Goal: Task Accomplishment & Management: Manage account settings

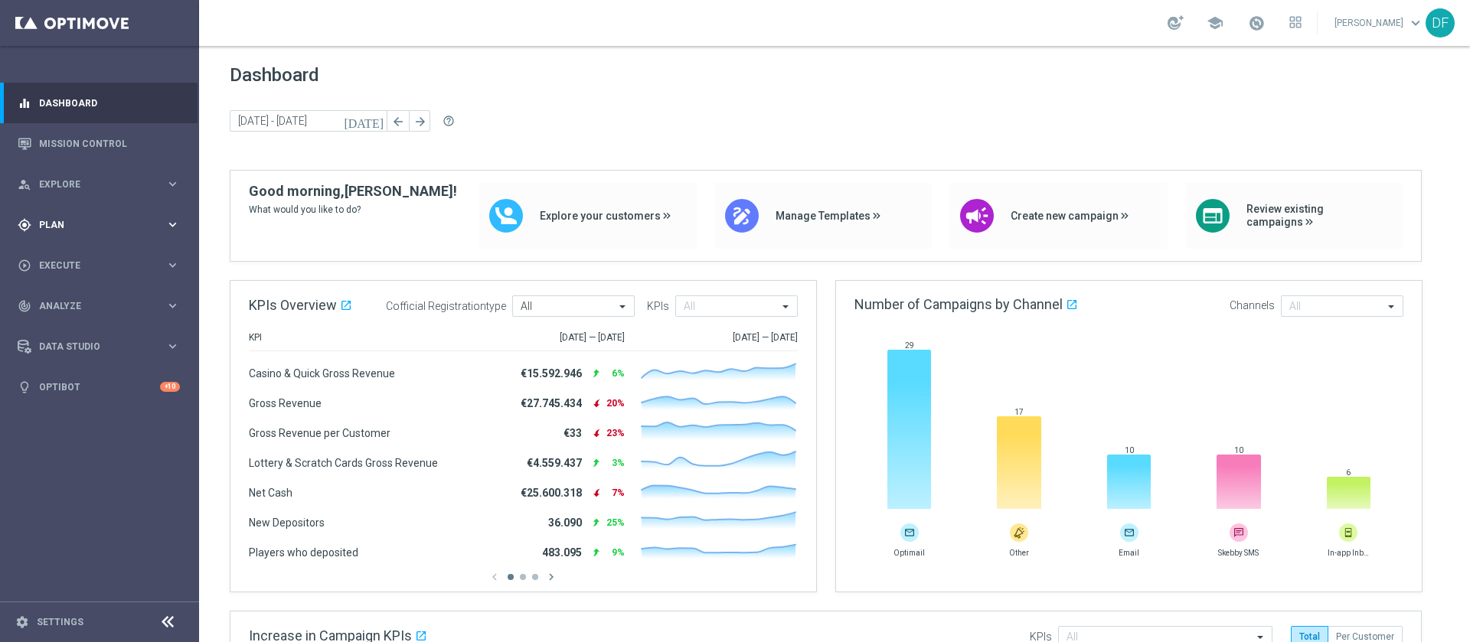
click at [73, 218] on div "gps_fixed Plan" at bounding box center [92, 225] width 148 height 14
click at [67, 256] on link "Target Groups" at bounding box center [99, 256] width 119 height 12
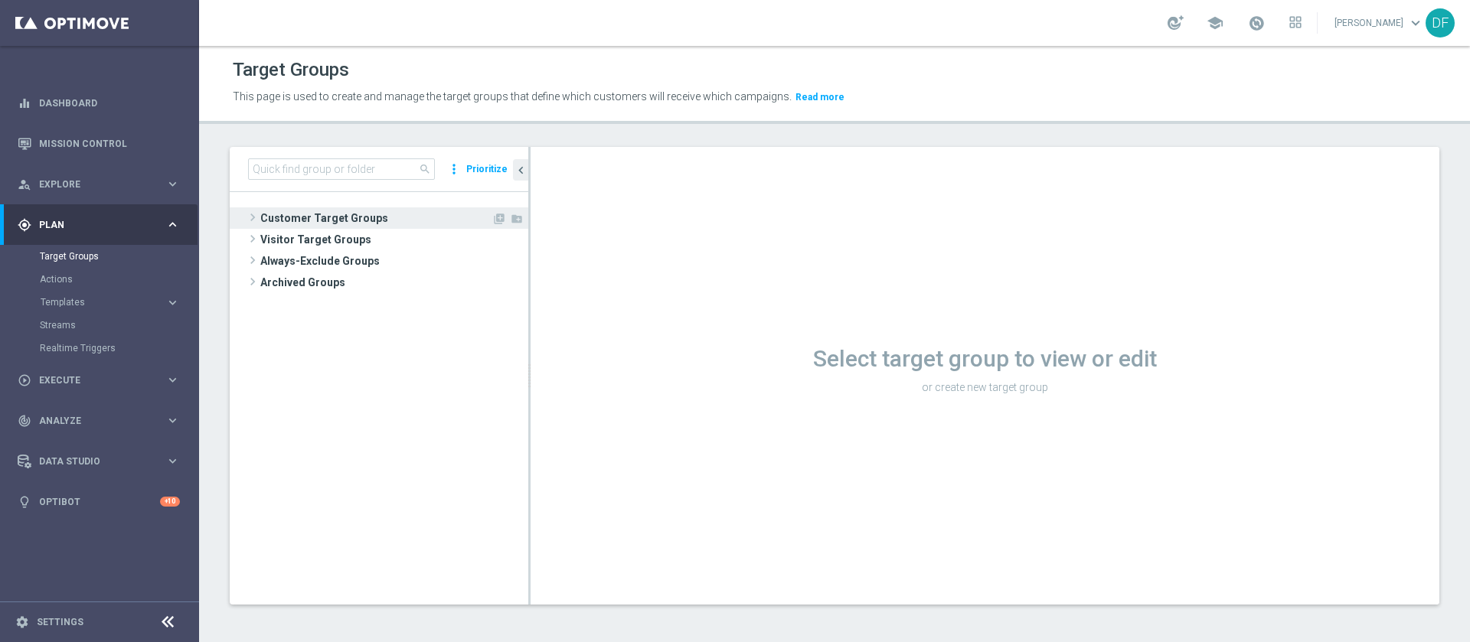
click at [329, 215] on span "Customer Target Groups" at bounding box center [375, 217] width 231 height 21
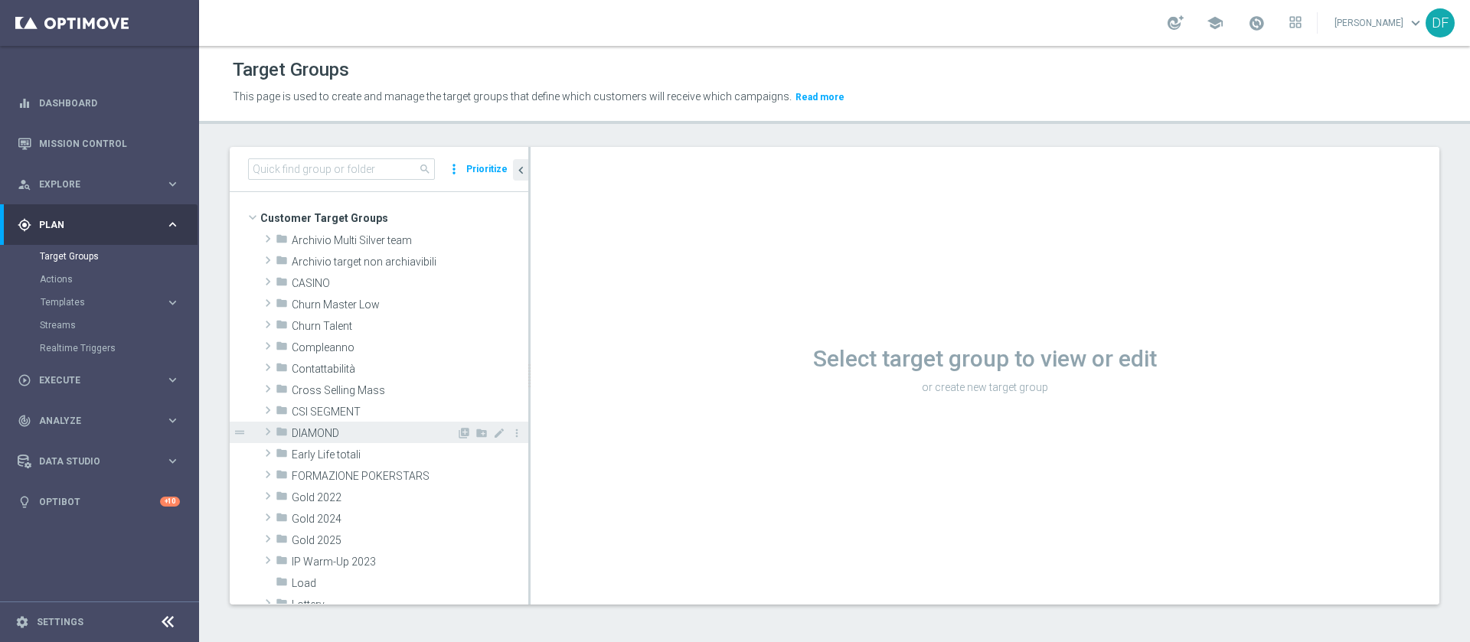
click at [337, 429] on span "DIAMOND" at bounding box center [374, 433] width 165 height 13
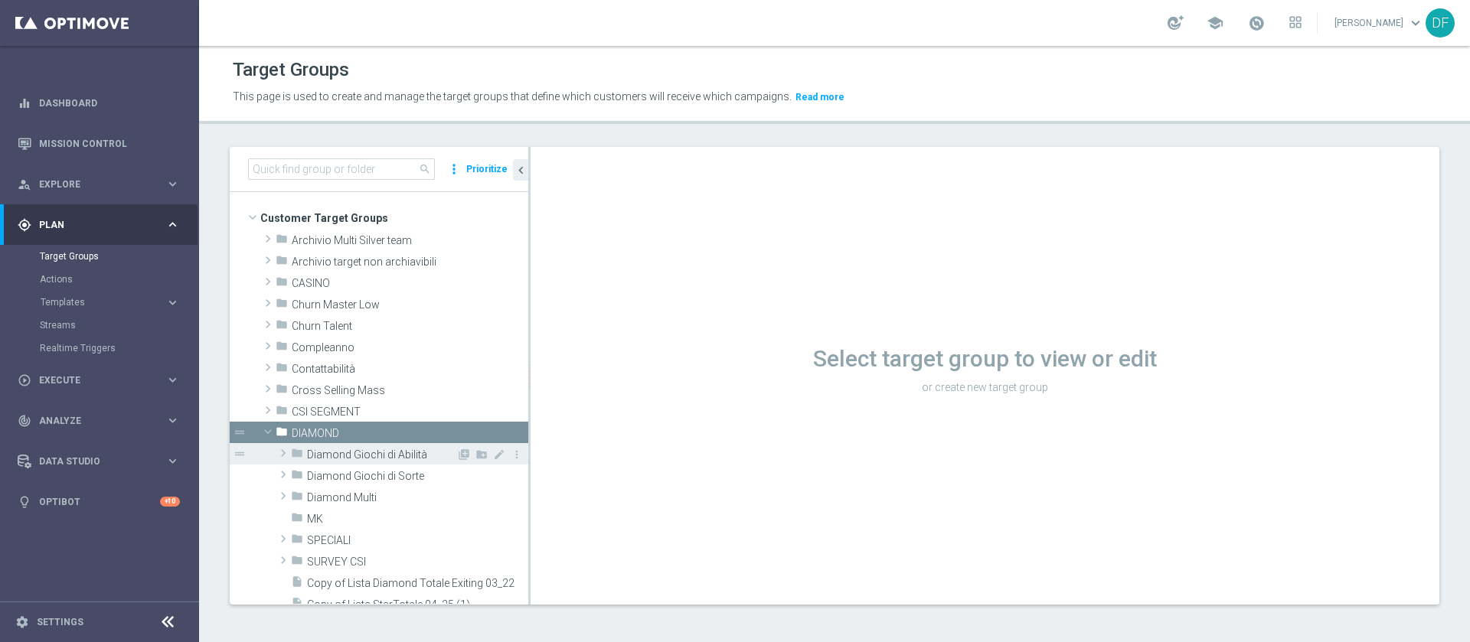
click at [341, 455] on span "Diamond Giochi di Abilità" at bounding box center [381, 455] width 149 height 13
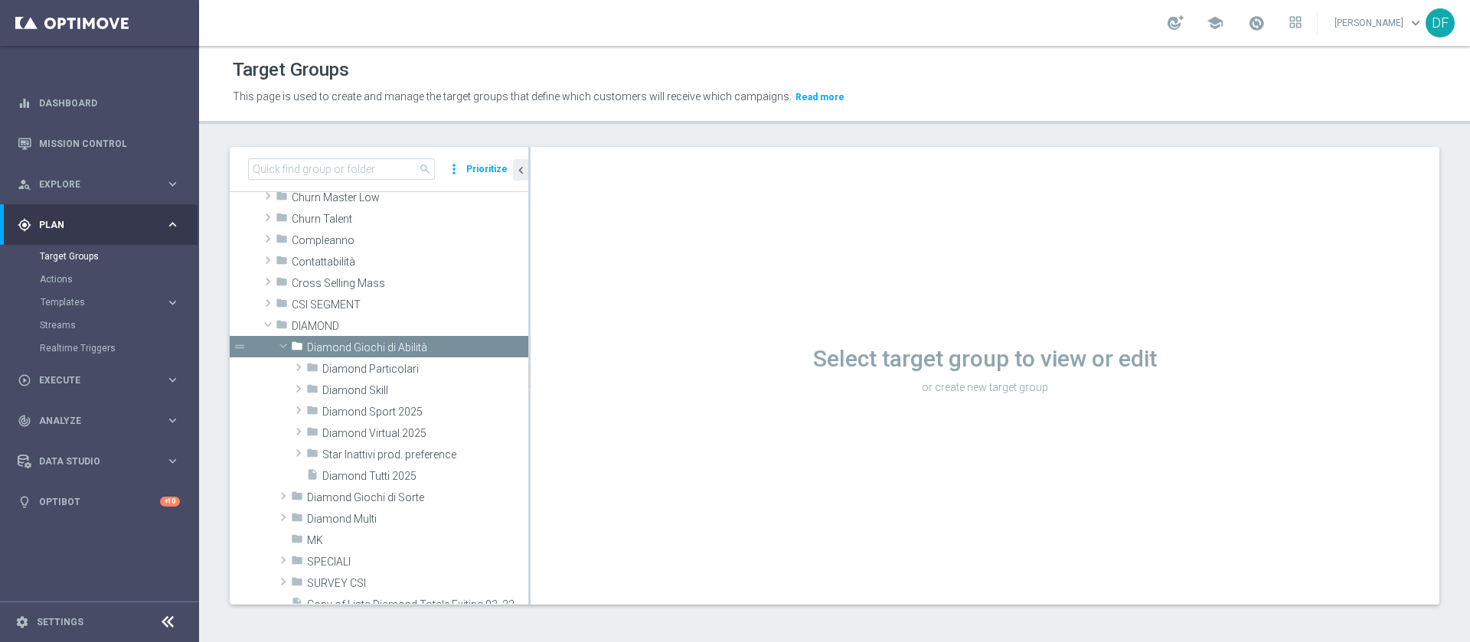
scroll to position [112, 0]
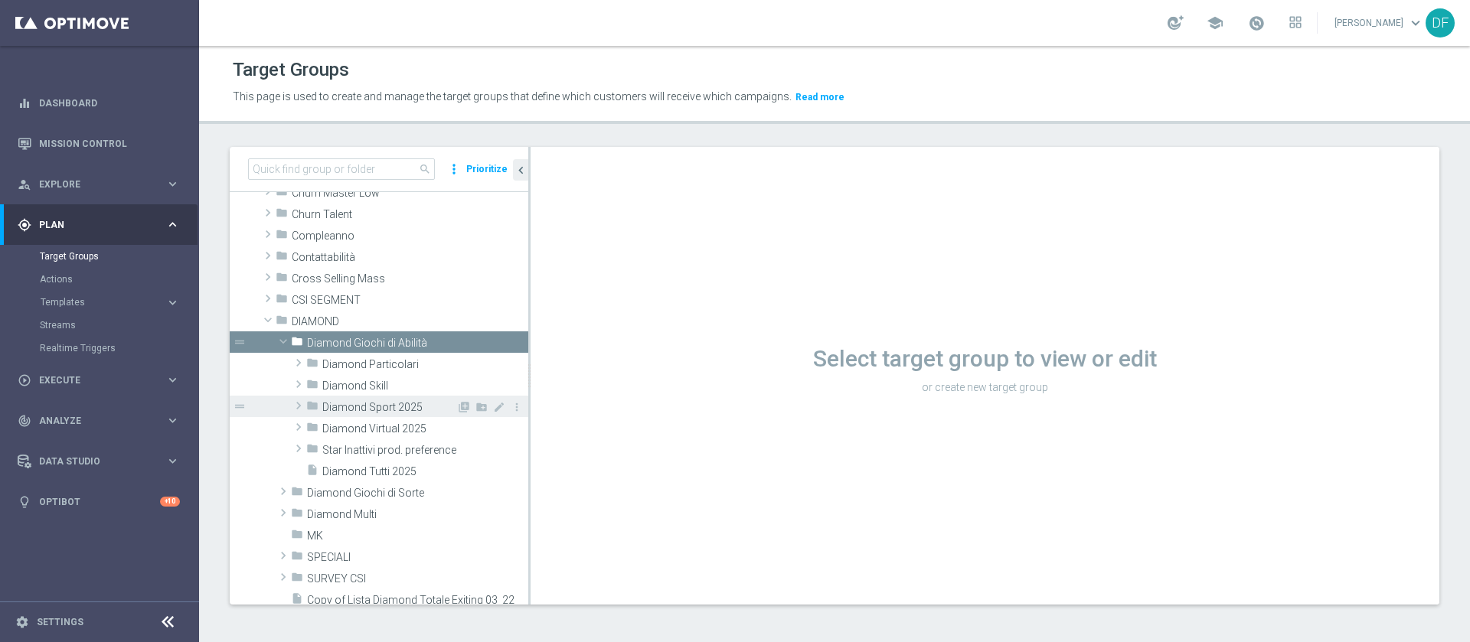
click at [397, 412] on span "Diamond Sport 2025" at bounding box center [389, 407] width 134 height 13
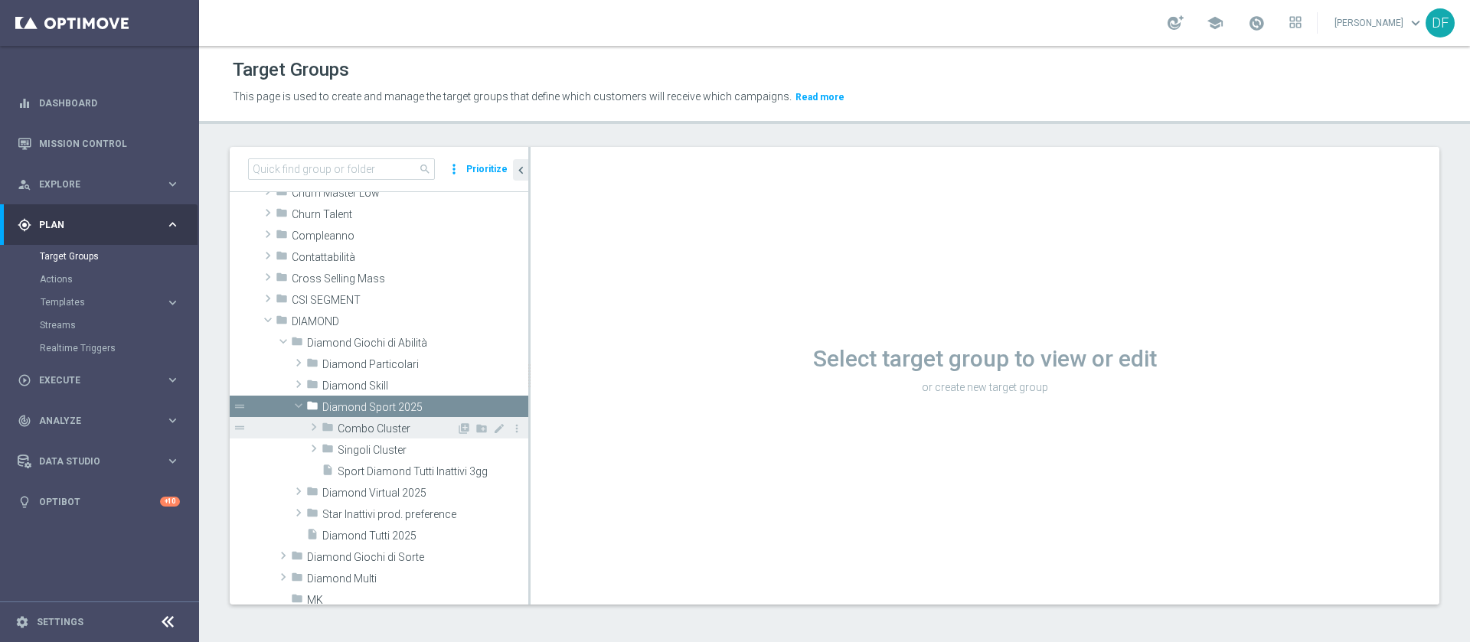
click at [387, 424] on span "Combo Cluster" at bounding box center [397, 429] width 119 height 13
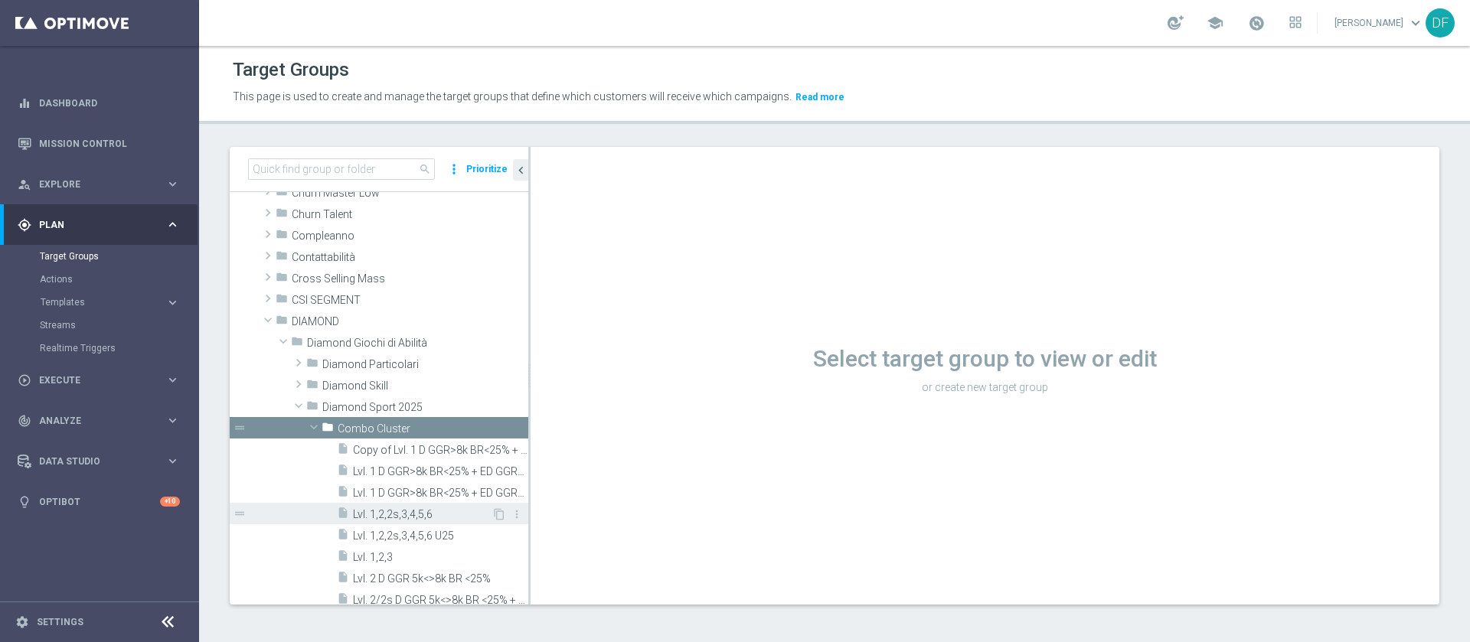
click at [398, 514] on span "Lvl. 1,2,2s,3,4,5,6" at bounding box center [422, 514] width 139 height 13
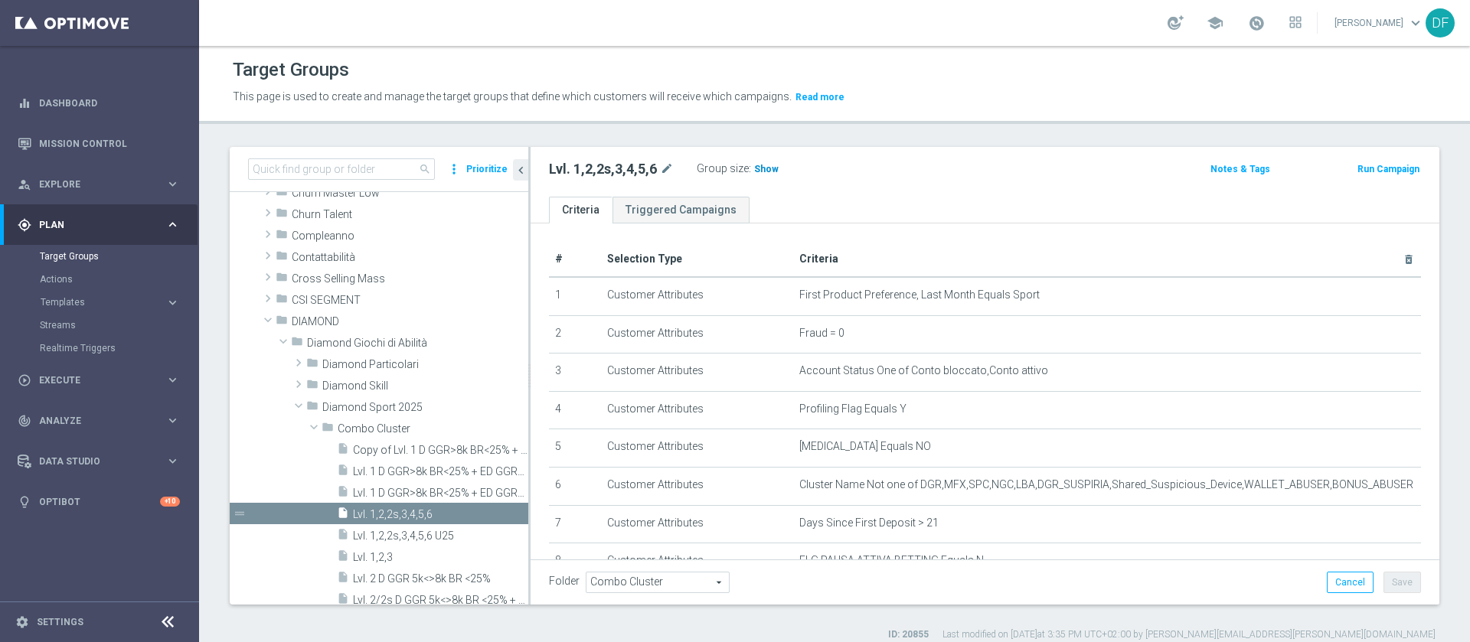
click at [763, 169] on span "Show" at bounding box center [766, 169] width 24 height 11
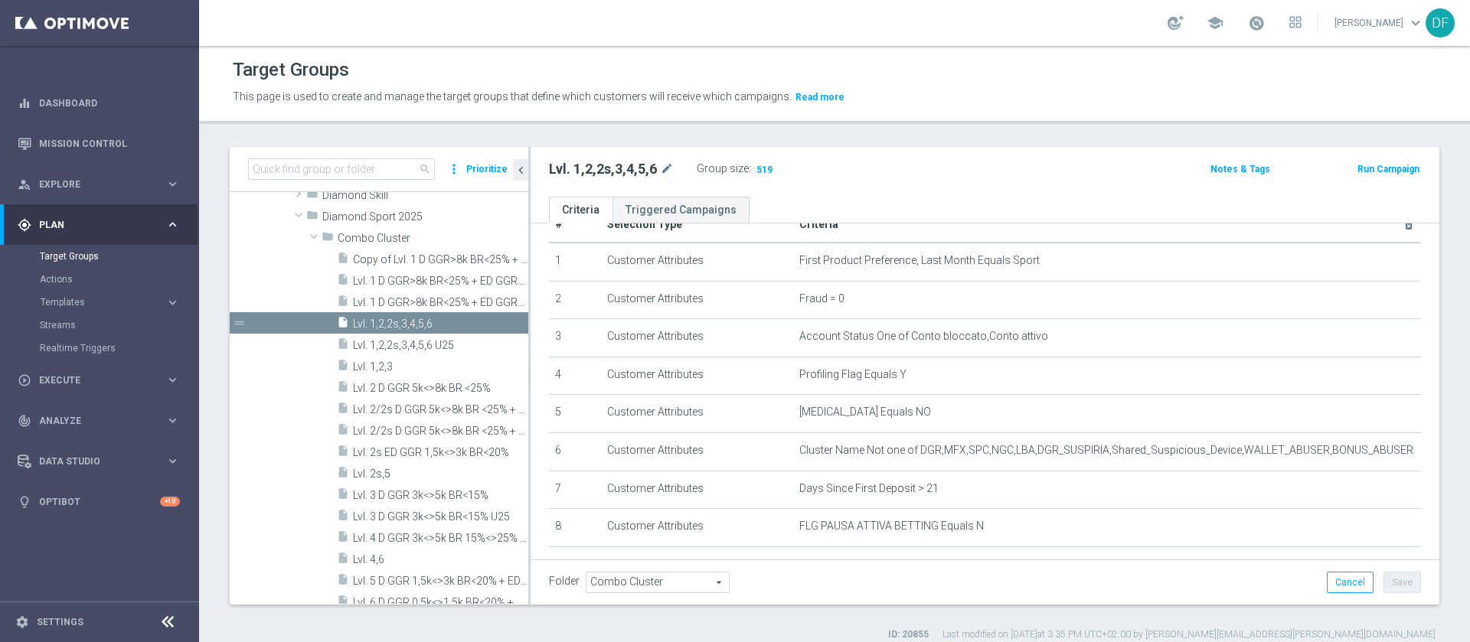
scroll to position [285, 0]
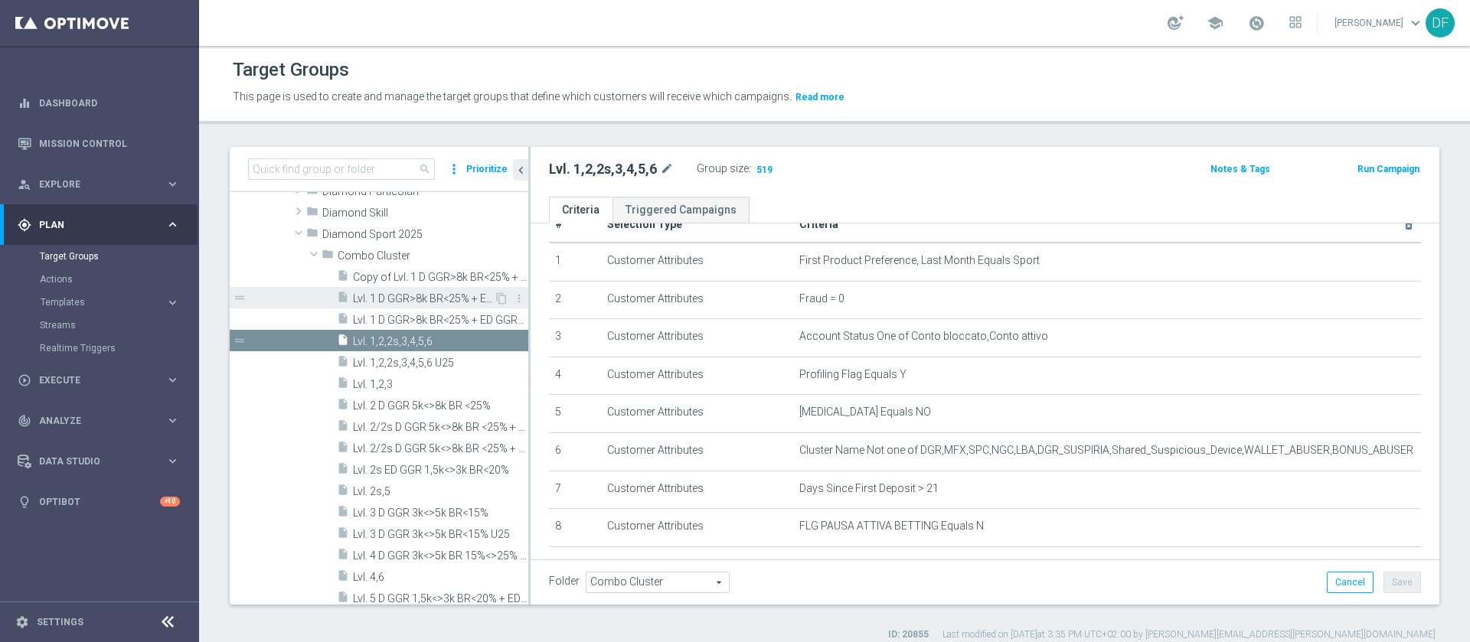
click at [422, 295] on span "Lvl. 1 D GGR>8k BR<25% + ED GGR>3k BR<20%" at bounding box center [423, 298] width 141 height 13
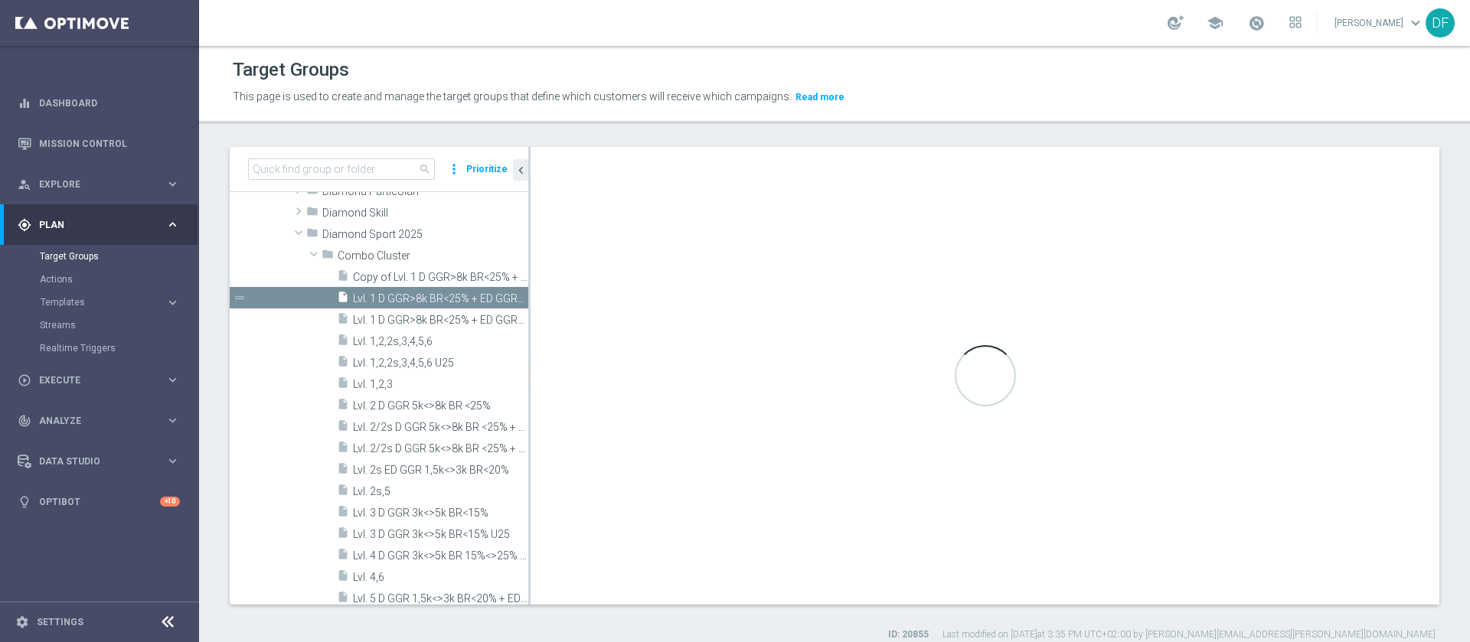
scroll to position [132, 0]
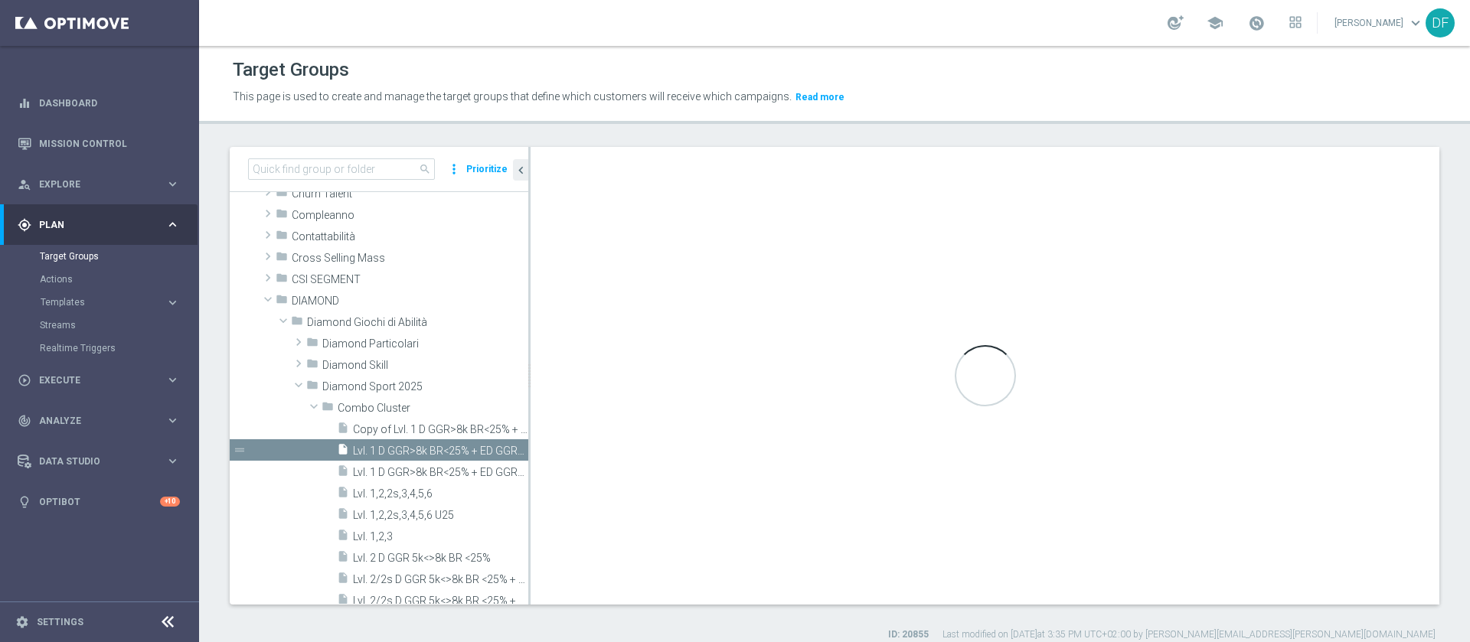
type textarea "1 and 2 and 3 and 4 and 5 and 6 and 7 and 8 and 9 and 10 and ((11 and 12 and 13…"
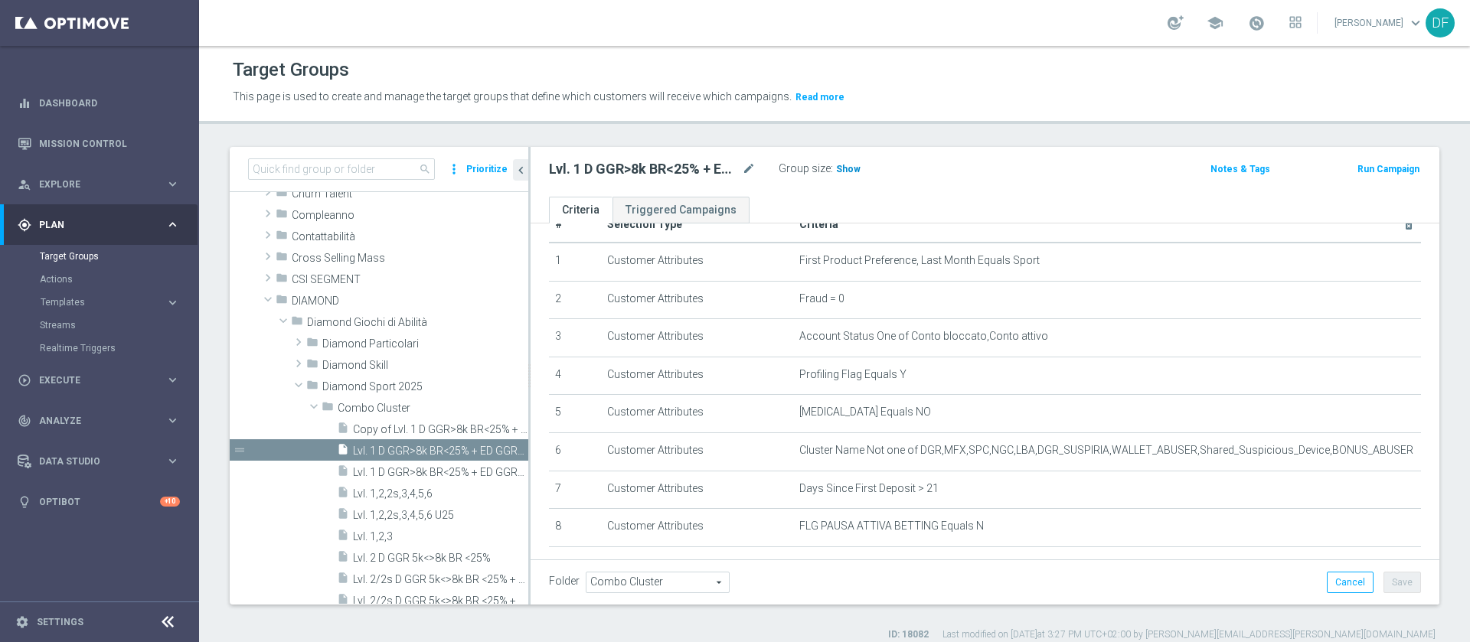
click at [851, 167] on span "Show" at bounding box center [848, 169] width 24 height 11
click at [394, 557] on span "Lvl. 2 D GGR 5k<>8k BR <25%" at bounding box center [422, 558] width 139 height 13
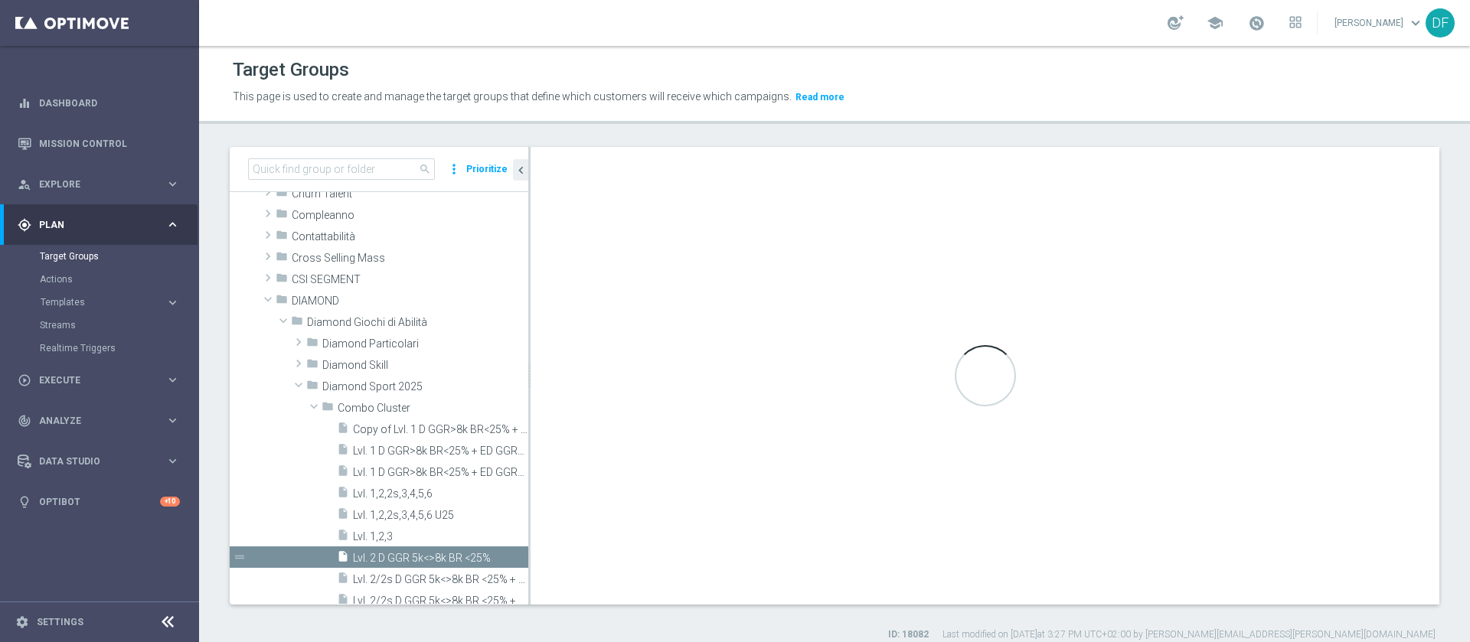
checkbox input "false"
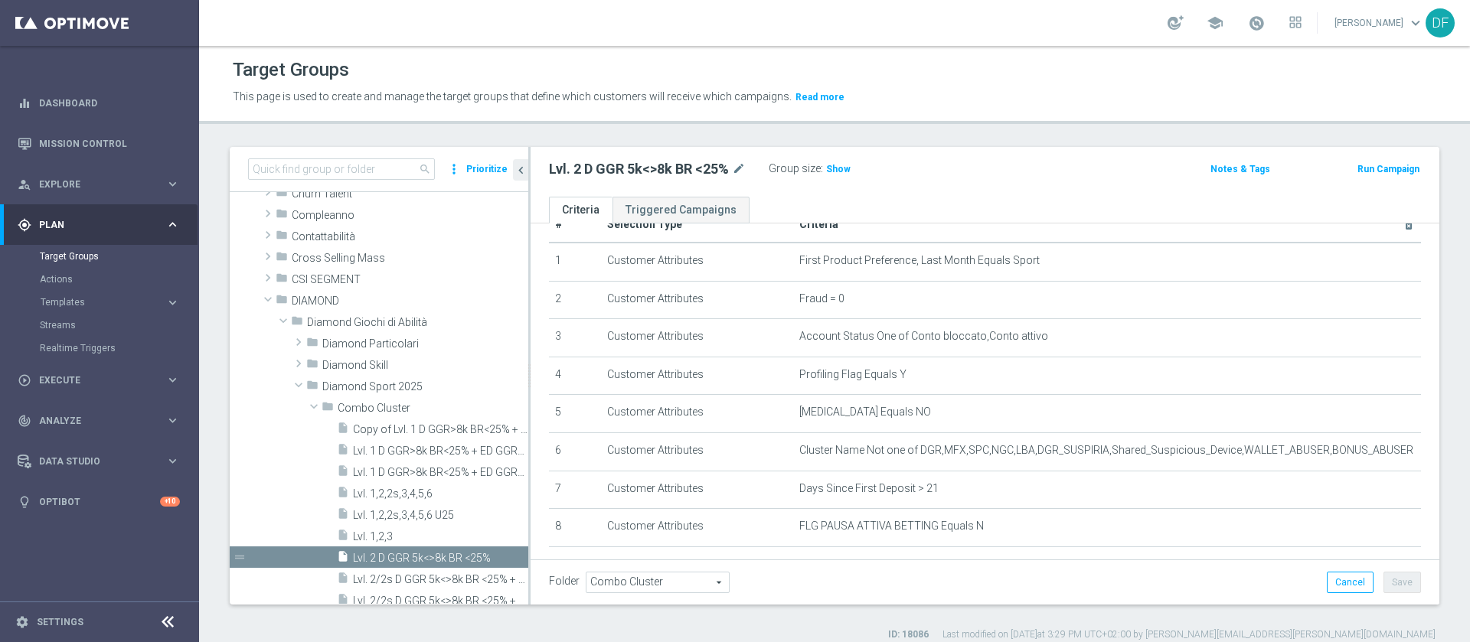
click at [850, 168] on div "Group size : Show" at bounding box center [845, 167] width 153 height 18
click at [834, 171] on span "Show" at bounding box center [838, 169] width 24 height 11
